Goal: Transaction & Acquisition: Purchase product/service

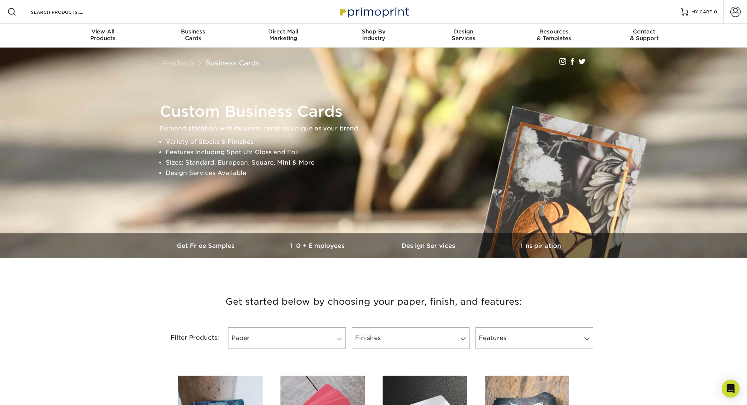
click at [387, 13] on img at bounding box center [373, 12] width 74 height 16
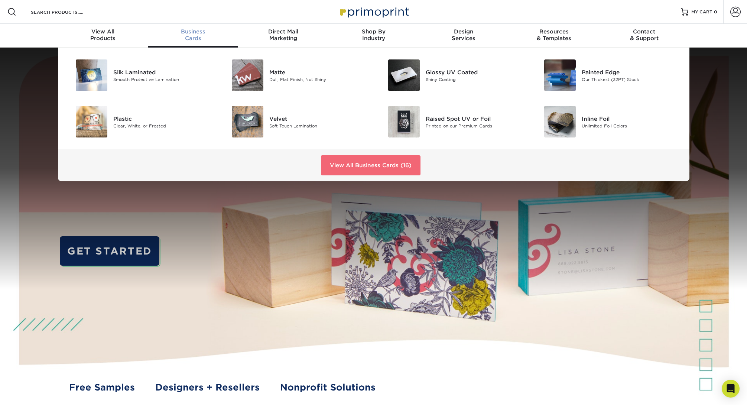
click at [371, 166] on link "View All Business Cards (16)" at bounding box center [371, 165] width 100 height 20
